Goal: Task Accomplishment & Management: Complete application form

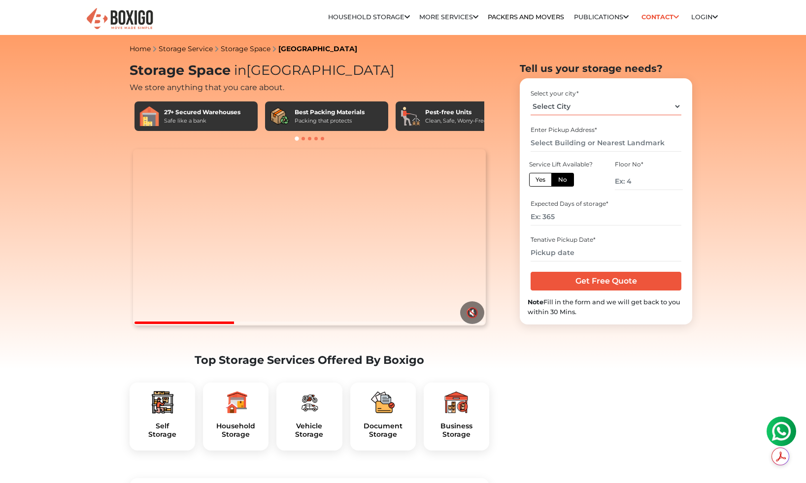
click at [574, 108] on select "Select City [GEOGRAPHIC_DATA] [GEOGRAPHIC_DATA] [GEOGRAPHIC_DATA] [GEOGRAPHIC_D…" at bounding box center [606, 106] width 150 height 17
select select "[GEOGRAPHIC_DATA]"
click at [531, 98] on select "Select City [GEOGRAPHIC_DATA] [GEOGRAPHIC_DATA] [GEOGRAPHIC_DATA] [GEOGRAPHIC_D…" at bounding box center [606, 106] width 150 height 17
click at [544, 181] on label "Yes" at bounding box center [540, 180] width 23 height 14
click at [542, 181] on input "Yes" at bounding box center [539, 178] width 6 height 6
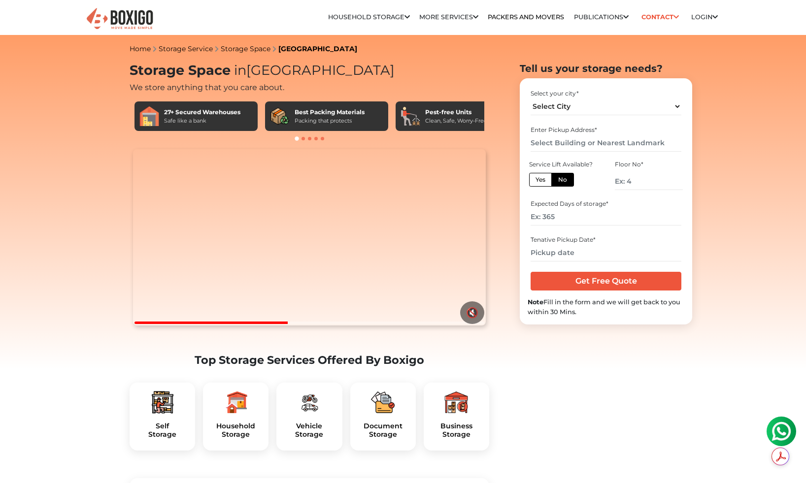
radio input "true"
click at [584, 215] on input "number" at bounding box center [606, 216] width 150 height 17
type input "30"
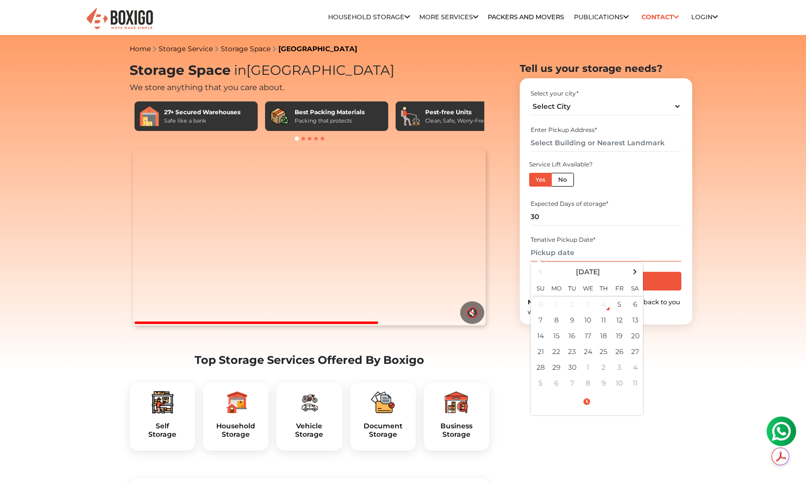
click at [589, 259] on input "text" at bounding box center [606, 252] width 150 height 17
click at [587, 318] on td "10" at bounding box center [588, 320] width 16 height 16
click at [616, 305] on td "5" at bounding box center [619, 305] width 16 height 16
click at [623, 304] on td "5" at bounding box center [619, 305] width 16 height 16
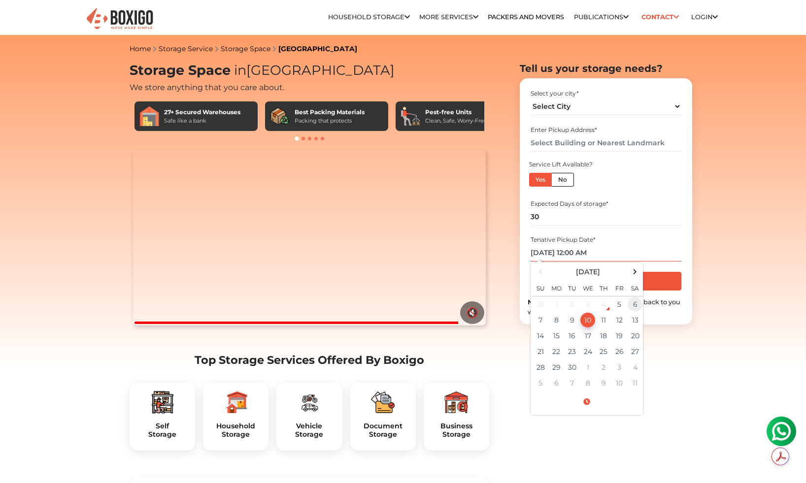
click at [638, 304] on td "6" at bounding box center [635, 305] width 16 height 16
click at [618, 308] on td "5" at bounding box center [619, 305] width 16 height 16
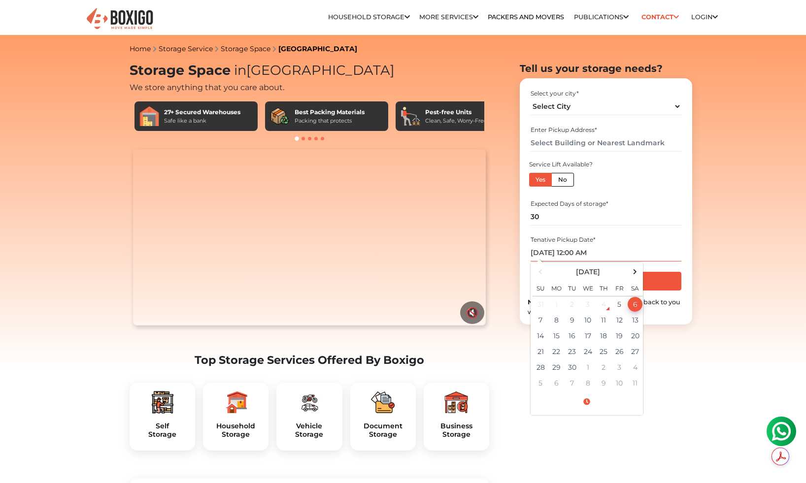
click at [634, 307] on td "6" at bounding box center [635, 305] width 16 height 16
click at [593, 400] on span at bounding box center [587, 402] width 108 height 17
click at [632, 329] on button "AM" at bounding box center [626, 328] width 19 height 19
type input "[DATE] 12:00 PM"
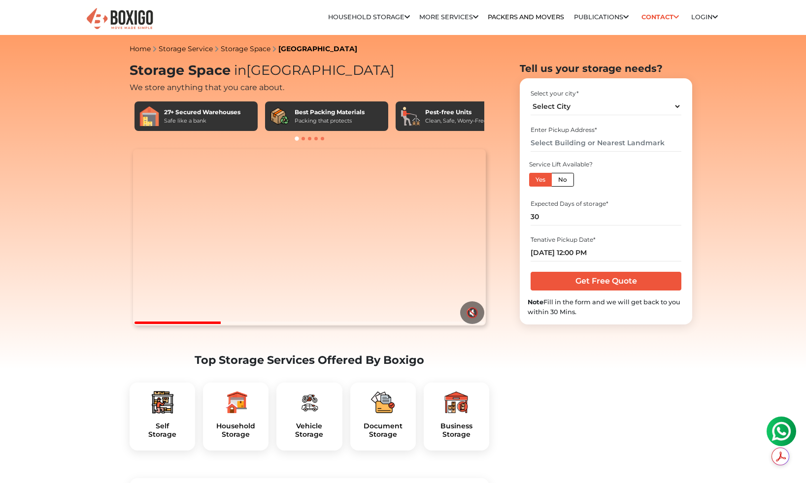
scroll to position [17, 0]
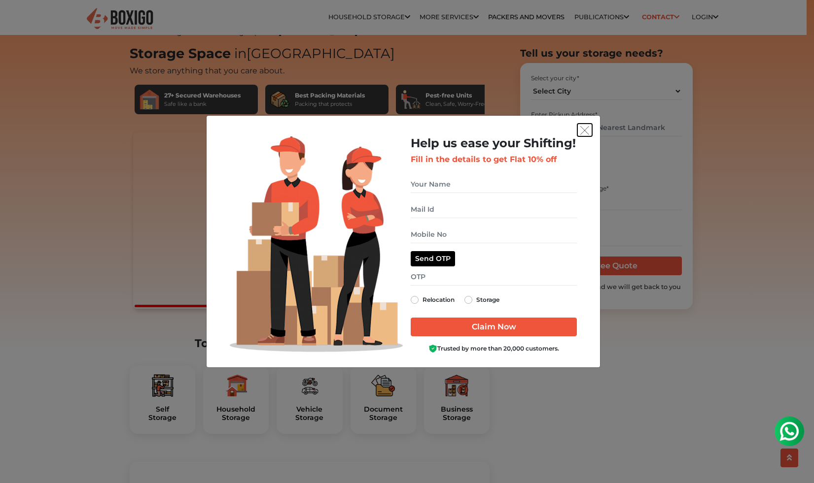
click at [586, 129] on img "get free quote dialog" at bounding box center [584, 130] width 9 height 9
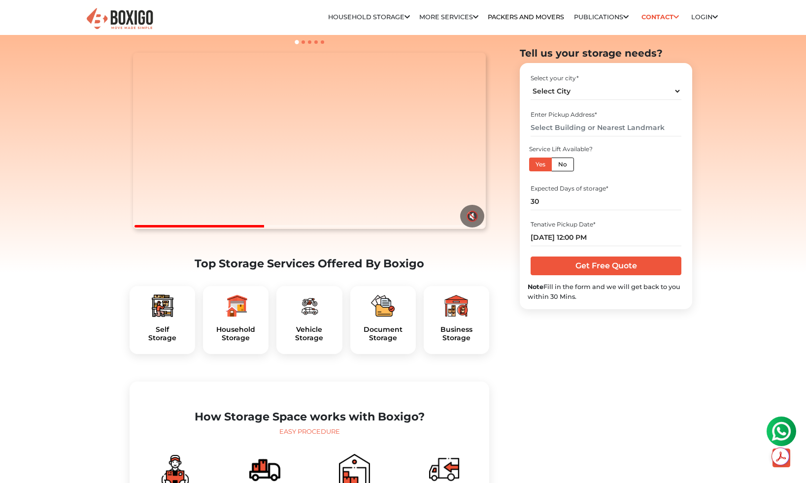
scroll to position [102, 0]
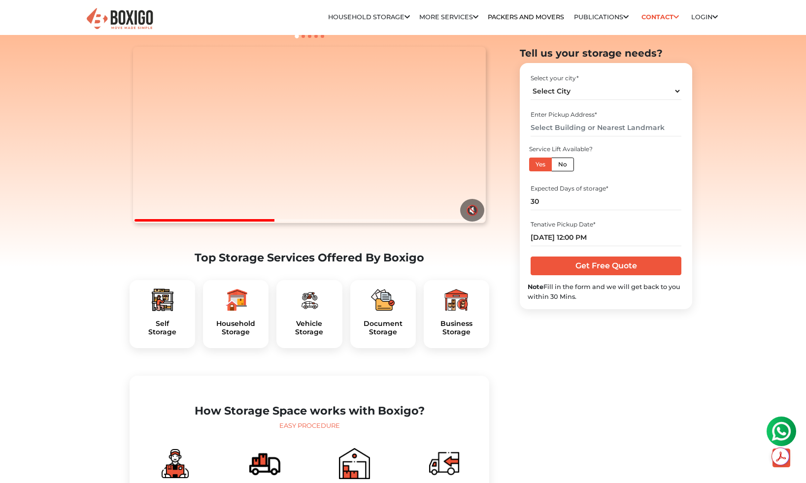
click at [153, 335] on div "Self Storage" at bounding box center [163, 314] width 66 height 68
click at [213, 339] on div "Household Storage" at bounding box center [236, 314] width 66 height 68
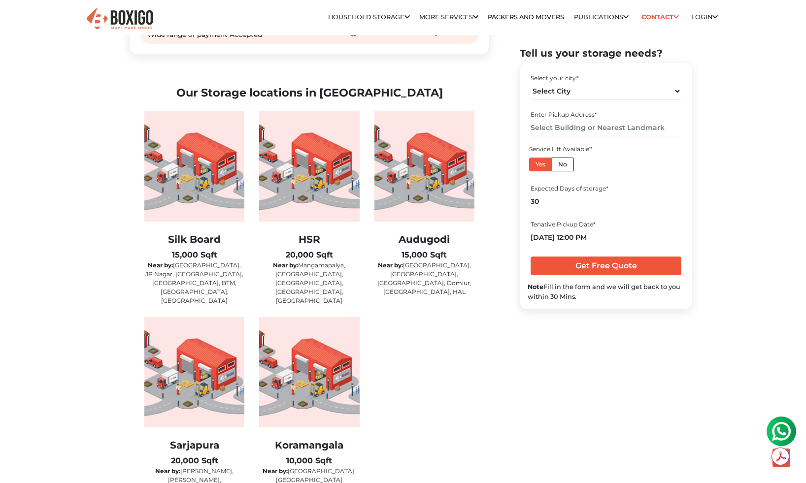
scroll to position [1535, 0]
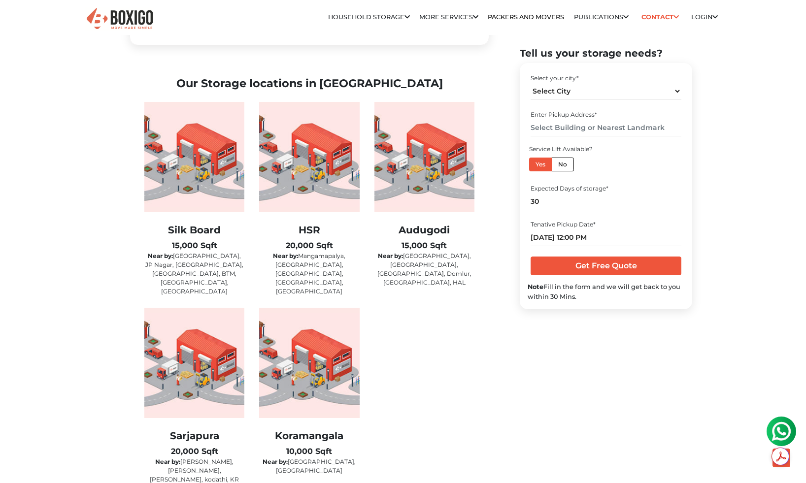
click at [108, 286] on div "Home Storage Service Storage Space [GEOGRAPHIC_DATA] Storage Space in [GEOGRAPH…" at bounding box center [403, 440] width 806 height 3867
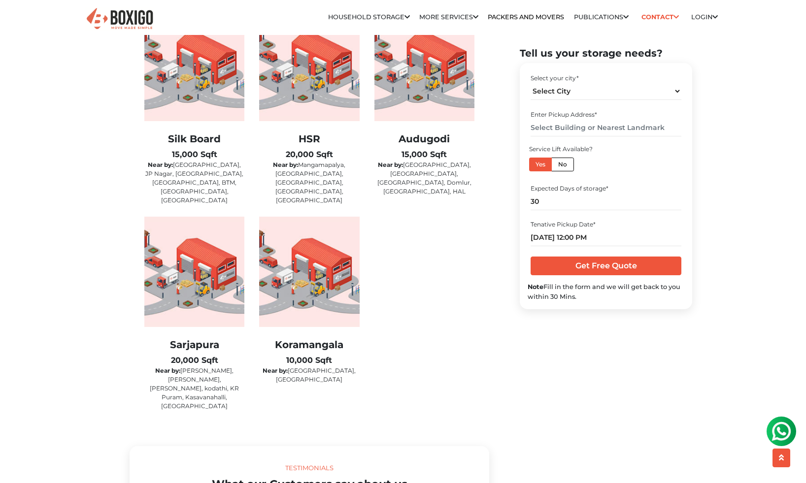
scroll to position [1627, 0]
click at [326, 287] on img at bounding box center [309, 271] width 100 height 110
click at [321, 121] on img at bounding box center [309, 65] width 100 height 110
click at [419, 273] on div "Silk Board 15,000 Sqft Near by: [GEOGRAPHIC_DATA], [GEOGRAPHIC_DATA], [GEOGRAPH…" at bounding box center [309, 216] width 345 height 412
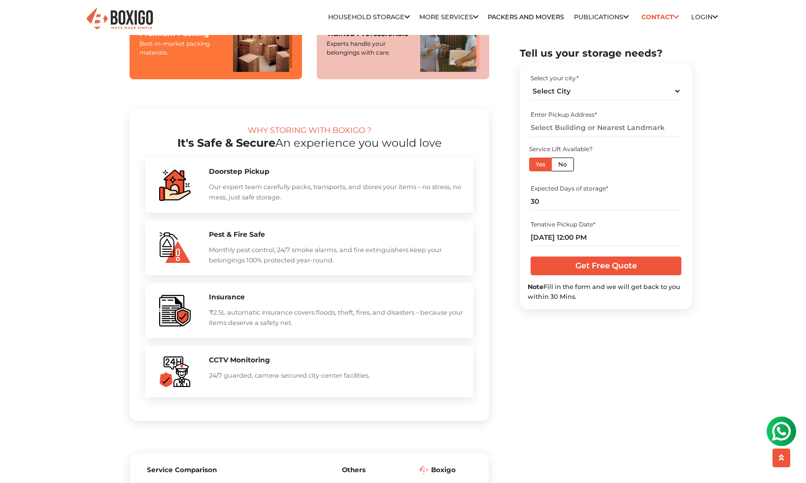
scroll to position [542, 0]
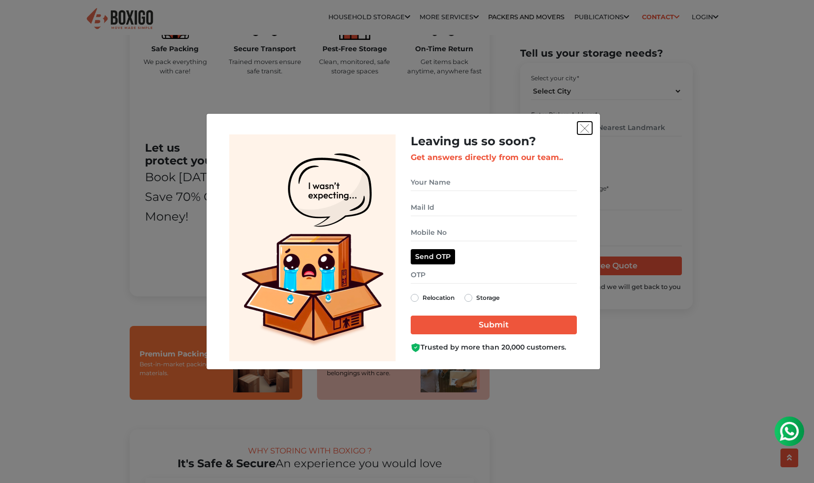
click at [586, 130] on img "get free quote dialog" at bounding box center [584, 128] width 9 height 9
